Goal: Check status: Check status

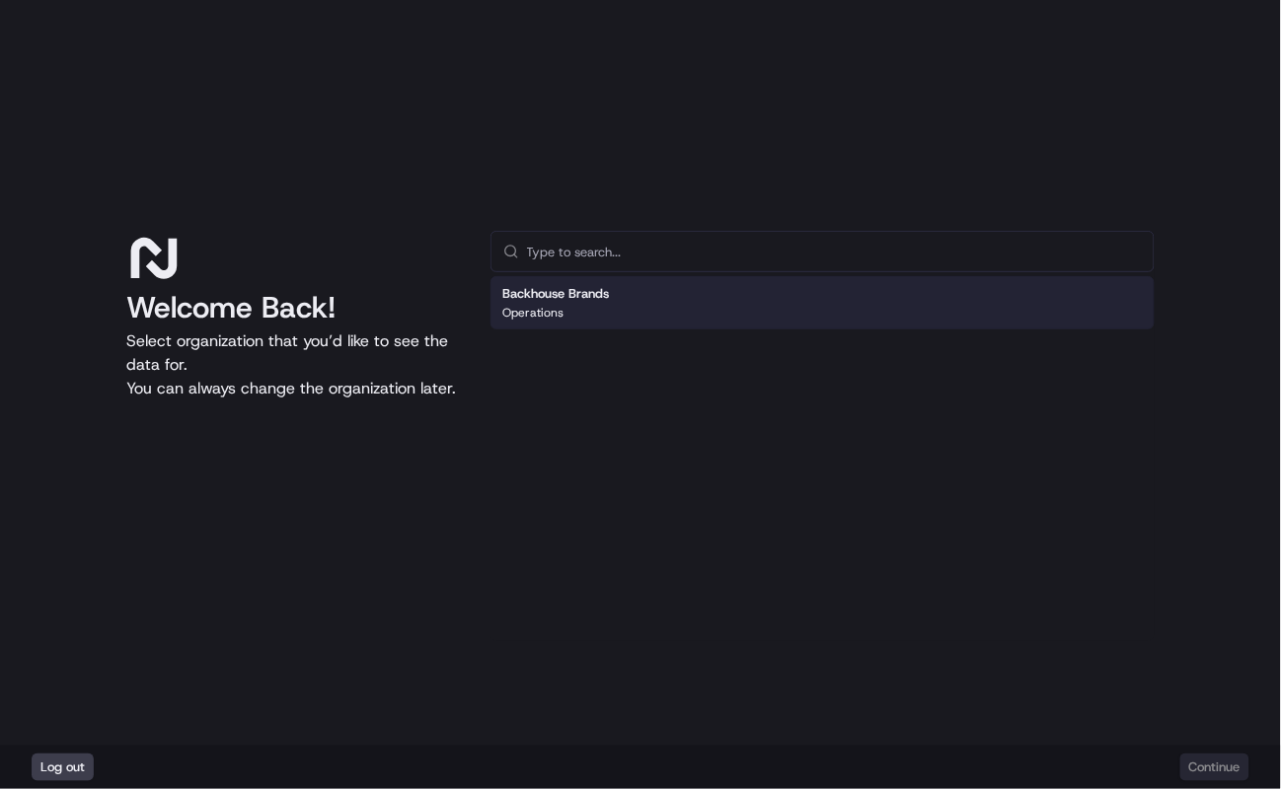
click at [748, 288] on div "Backhouse Brands Operations" at bounding box center [822, 302] width 664 height 53
click at [1216, 767] on button "Continue" at bounding box center [1214, 768] width 69 height 28
